Goal: Navigation & Orientation: Find specific page/section

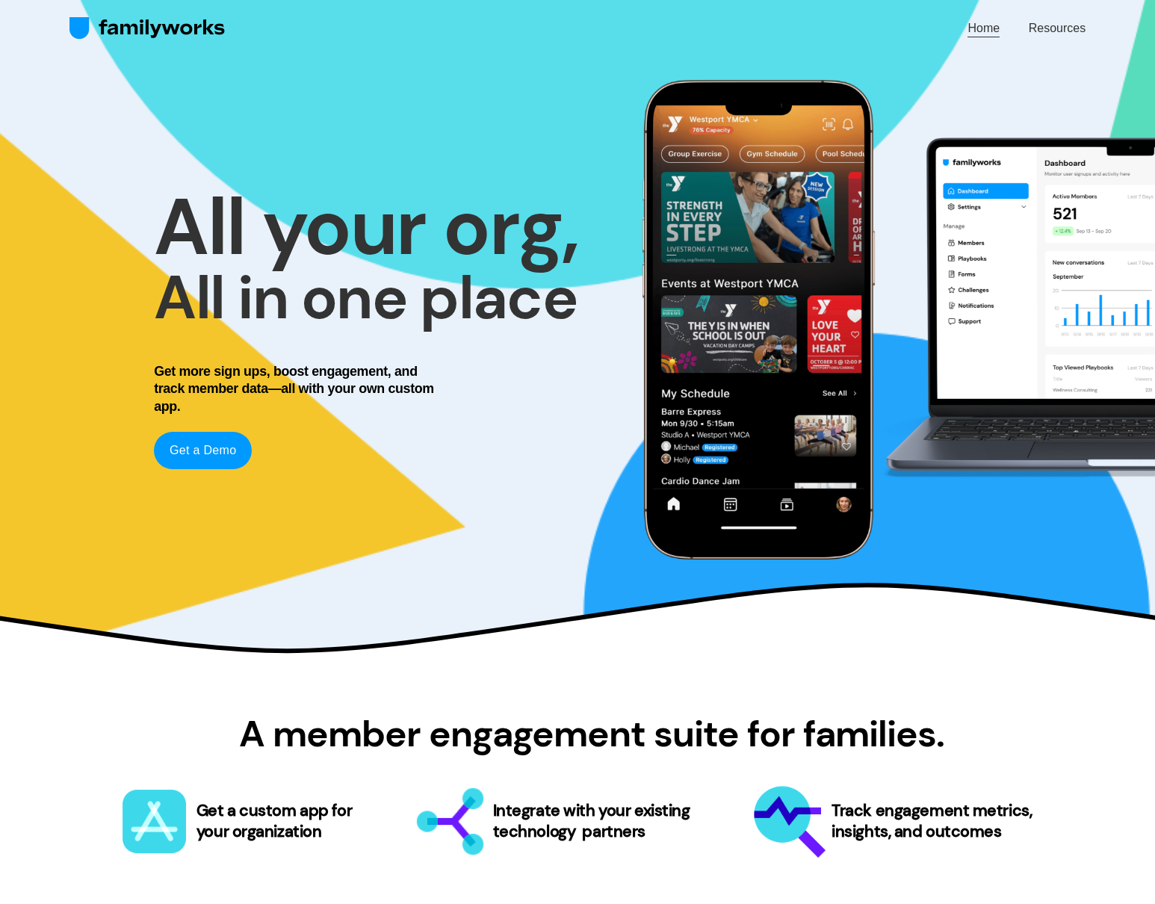
click at [1033, 31] on link "Resources" at bounding box center [1057, 28] width 57 height 20
click at [981, 23] on link "Home" at bounding box center [983, 28] width 32 height 20
